Goal: Find specific page/section: Find specific page/section

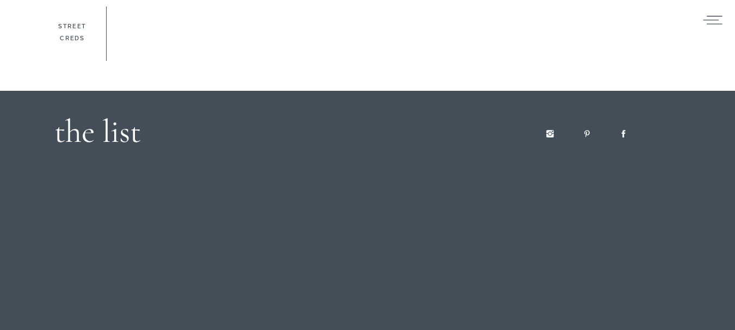
scroll to position [1875, 0]
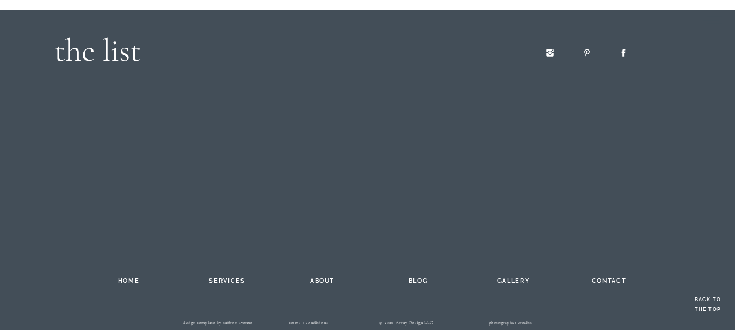
click at [415, 281] on h2 "blog" at bounding box center [418, 279] width 60 height 9
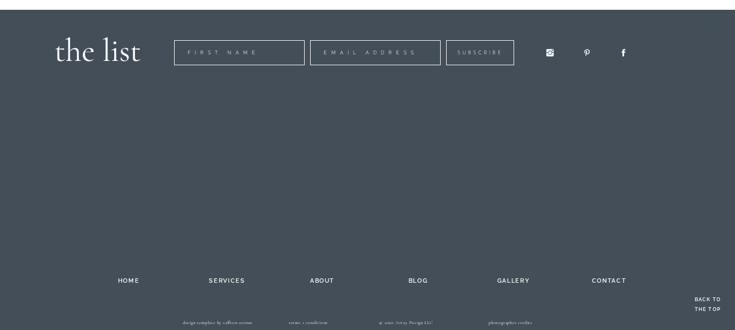
scroll to position [0, 0]
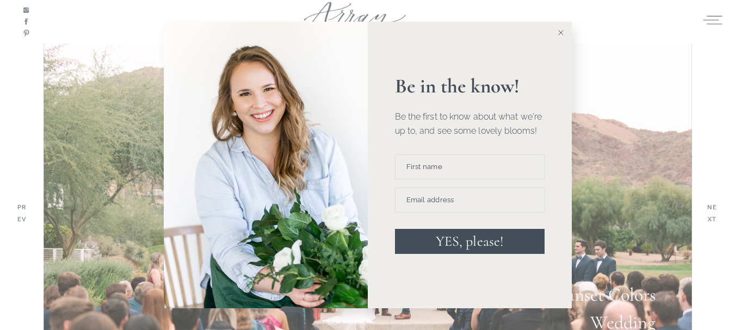
scroll to position [3301, 0]
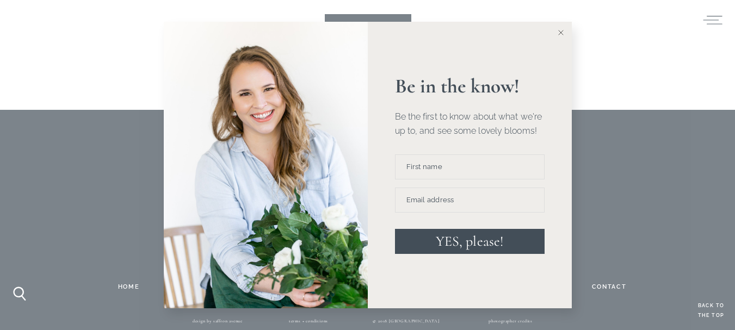
click at [562, 30] on icon at bounding box center [560, 32] width 5 height 5
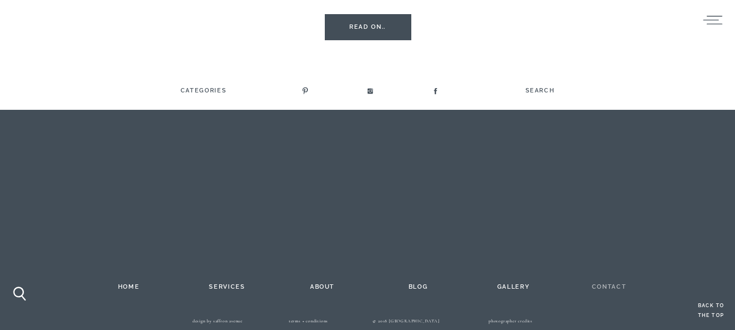
click at [617, 282] on h2 "contact" at bounding box center [609, 285] width 60 height 9
